Goal: Transaction & Acquisition: Purchase product/service

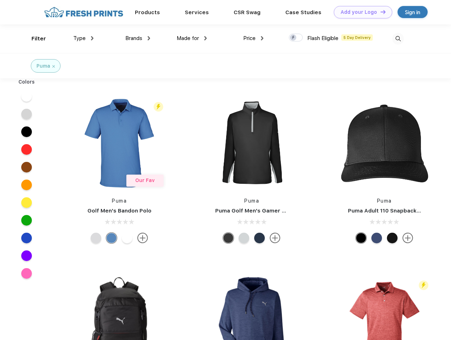
click at [361, 12] on link "Add your Logo Design Tool" at bounding box center [363, 12] width 58 height 12
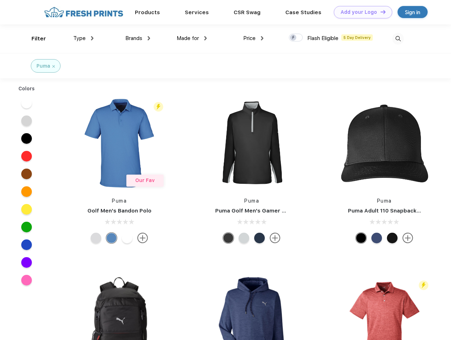
click at [0, 0] on div "Design Tool" at bounding box center [0, 0] width 0 height 0
click at [380, 12] on link "Add your Logo Design Tool" at bounding box center [363, 12] width 58 height 12
click at [34, 39] on div "Filter" at bounding box center [39, 39] width 15 height 8
click at [84, 38] on span "Type" at bounding box center [79, 38] width 12 height 6
click at [138, 38] on span "Brands" at bounding box center [133, 38] width 17 height 6
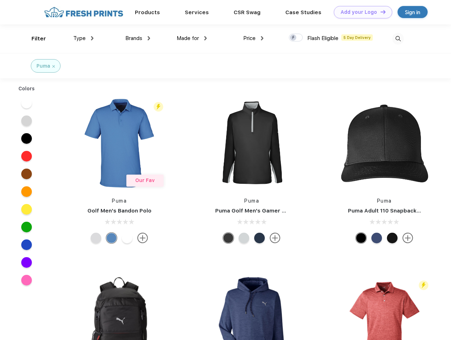
click at [192, 38] on span "Made for" at bounding box center [188, 38] width 22 height 6
click at [254, 38] on span "Price" at bounding box center [249, 38] width 12 height 6
click at [296, 38] on div at bounding box center [296, 38] width 14 height 8
click at [294, 38] on input "checkbox" at bounding box center [291, 35] width 5 height 5
click at [398, 39] on img at bounding box center [399, 39] width 12 height 12
